Goal: Task Accomplishment & Management: Use online tool/utility

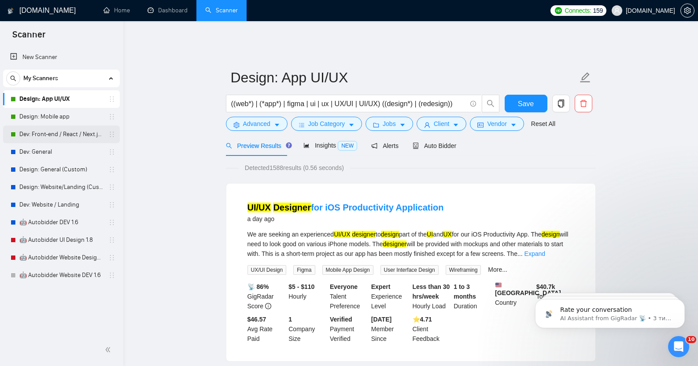
click at [62, 132] on link "Dev: Front-end / React / Next.js / WebGL / GSAP" at bounding box center [61, 134] width 84 height 18
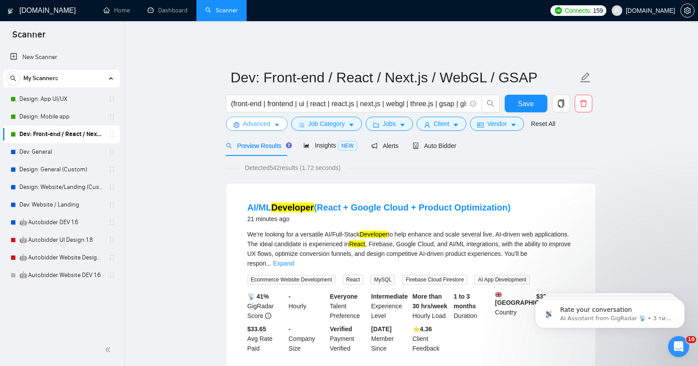
click at [270, 117] on button "Advanced" at bounding box center [257, 124] width 62 height 14
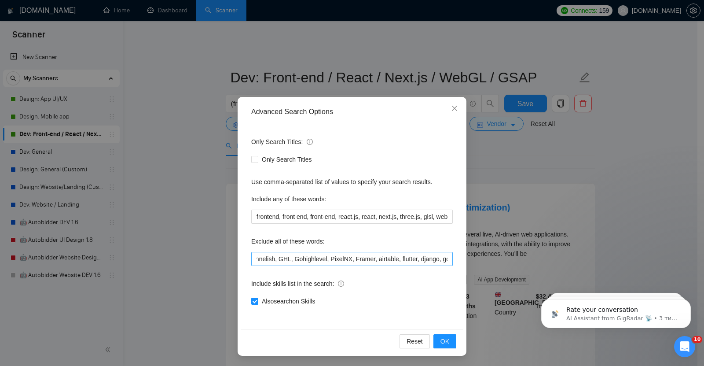
scroll to position [0, 1357]
click at [444, 258] on input "no agencies, back end, back-end, backend, full stack, full-stack, casino, slot …" at bounding box center [352, 259] width 202 height 14
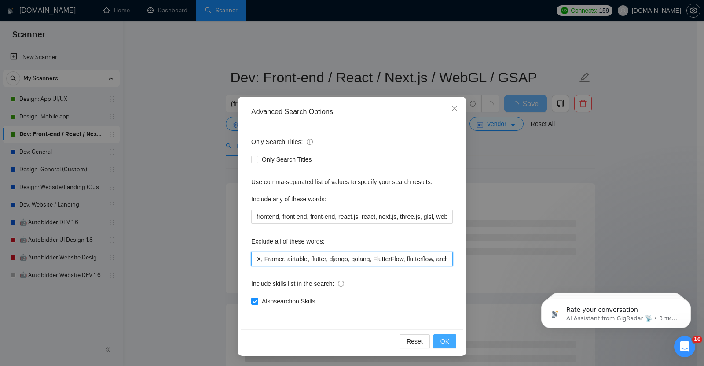
type input "no agencies, back end, back-end, backend, full stack, full-stack, casino, slot …"
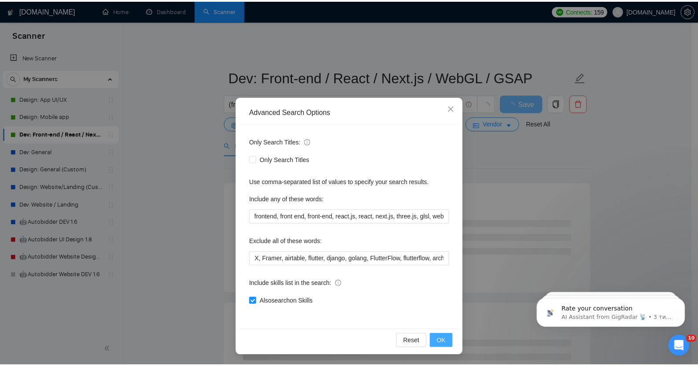
scroll to position [0, 0]
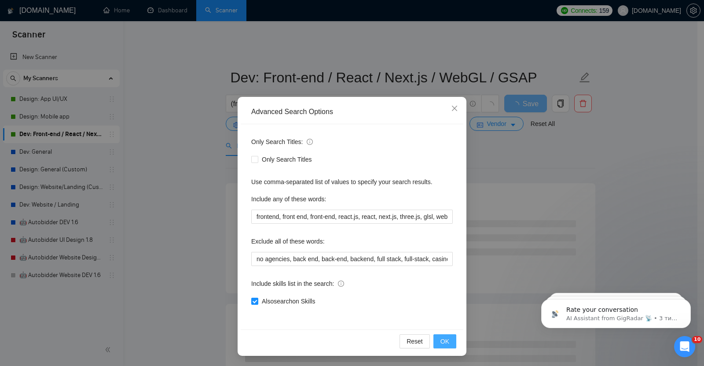
click at [441, 339] on span "OK" at bounding box center [445, 341] width 9 height 10
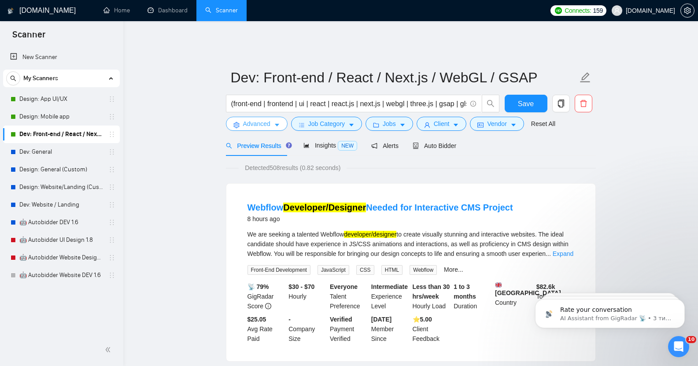
click at [258, 119] on span "Advanced" at bounding box center [256, 124] width 27 height 10
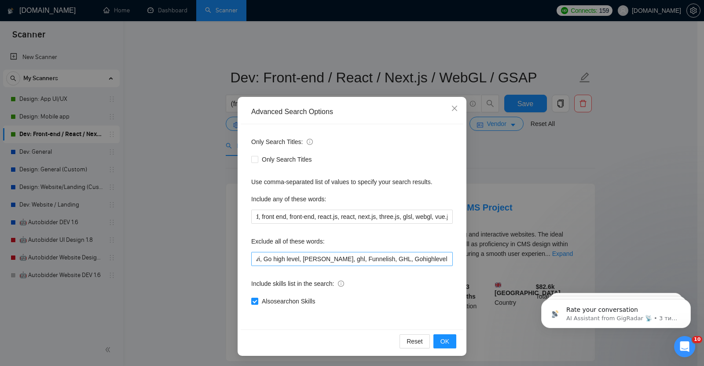
scroll to position [0, 1403]
drag, startPoint x: 402, startPoint y: 259, endPoint x: 470, endPoint y: 263, distance: 67.9
click at [470, 263] on div "Advanced Search Options Only Search Titles: Only Search Titles Use comma-separa…" at bounding box center [352, 183] width 704 height 366
click at [443, 337] on span "OK" at bounding box center [445, 341] width 9 height 10
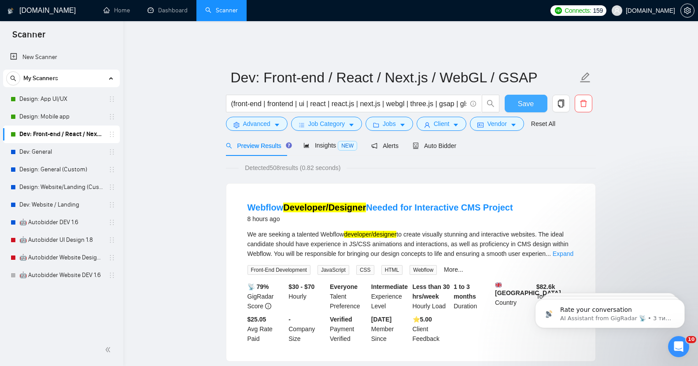
click at [530, 100] on span "Save" at bounding box center [526, 103] width 16 height 11
click at [57, 156] on link "Dev: General" at bounding box center [61, 152] width 84 height 18
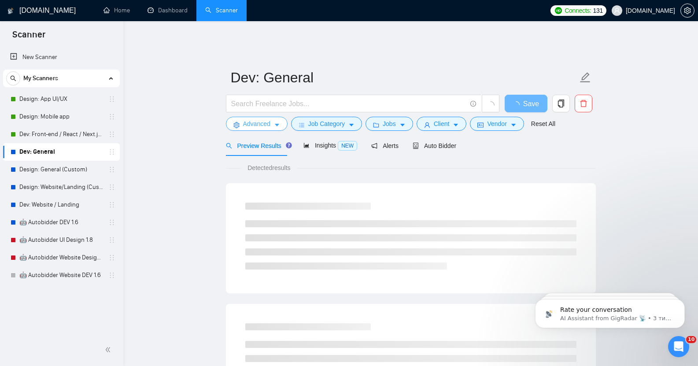
click at [268, 120] on span "Advanced" at bounding box center [256, 124] width 27 height 10
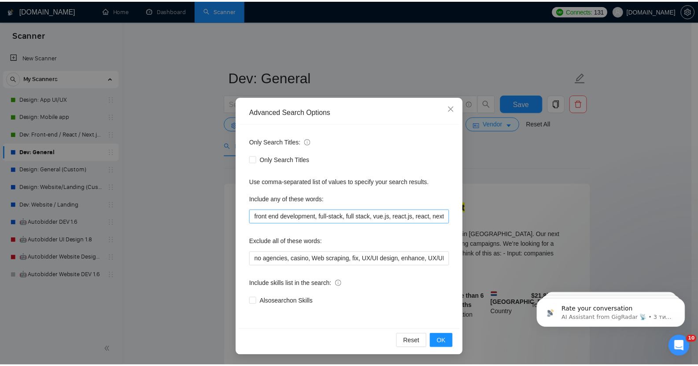
scroll to position [0, 57]
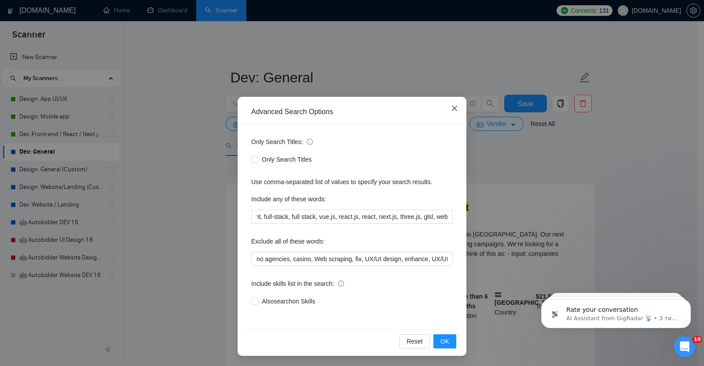
click at [455, 108] on span "Close" at bounding box center [455, 109] width 24 height 24
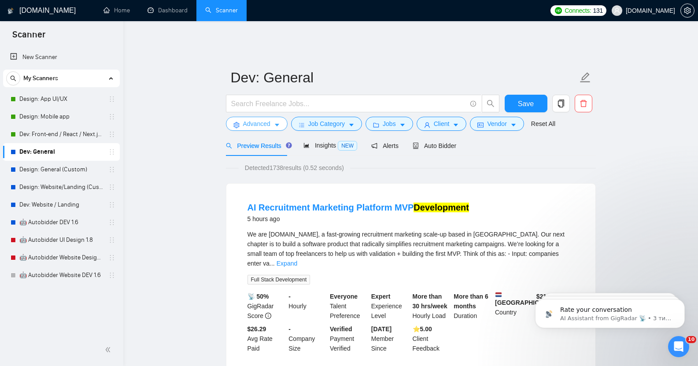
click at [266, 119] on span "Advanced" at bounding box center [256, 124] width 27 height 10
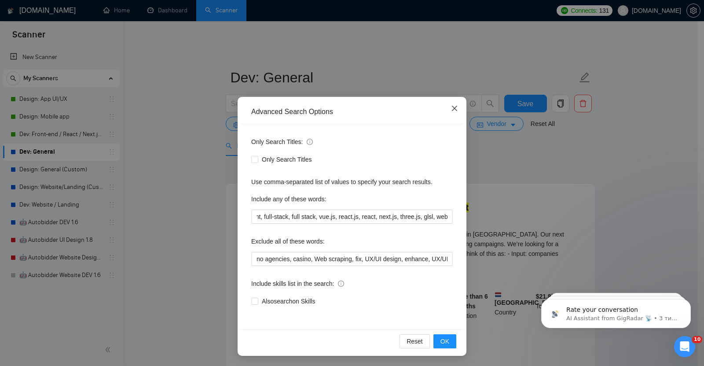
click at [453, 106] on icon "close" at bounding box center [454, 108] width 7 height 7
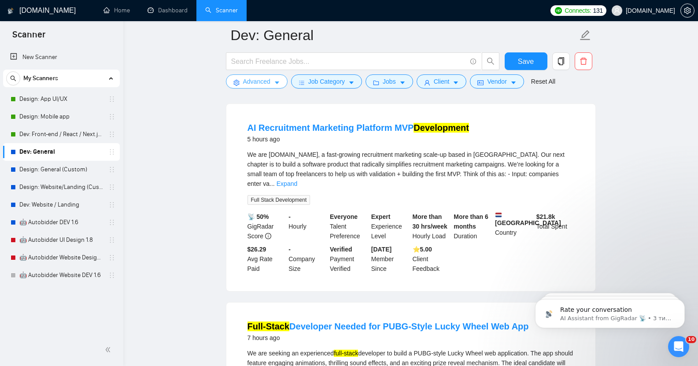
scroll to position [0, 0]
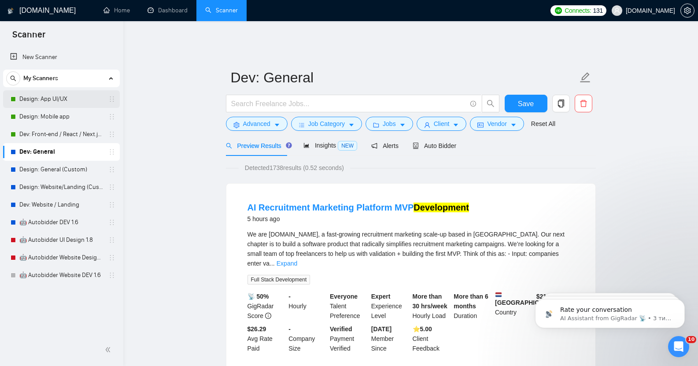
click at [39, 105] on link "Design: App UI/UX" at bounding box center [61, 99] width 84 height 18
